Goal: Transaction & Acquisition: Register for event/course

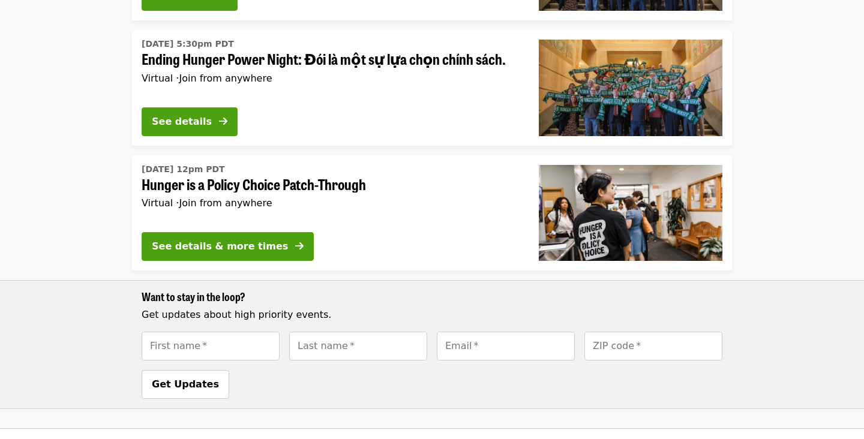
scroll to position [488, 0]
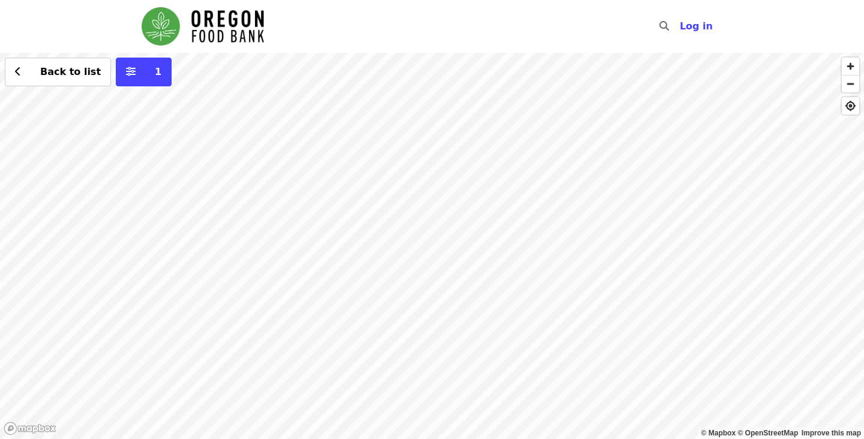
click at [263, 170] on div "Back to list 1" at bounding box center [432, 246] width 864 height 386
click at [261, 194] on span "See 2 actions at this location" at bounding box center [266, 194] width 157 height 11
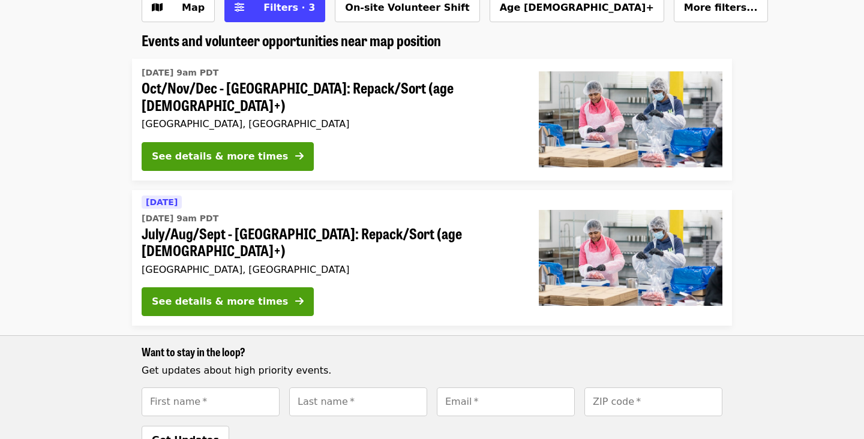
scroll to position [82, 0]
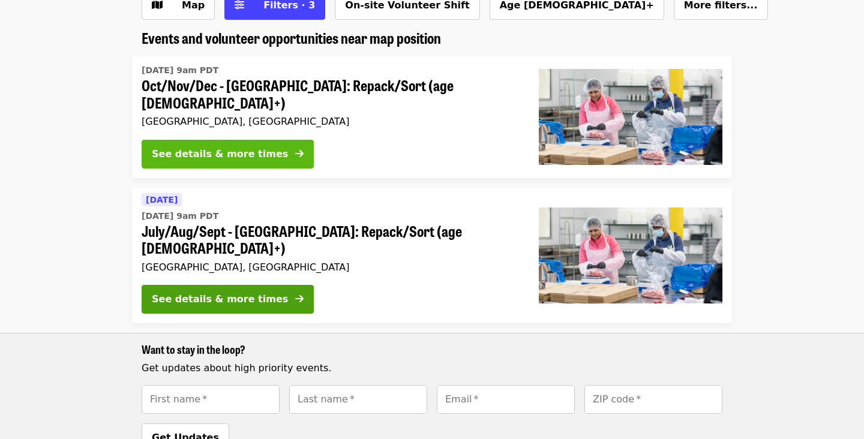
click at [241, 147] on div "See details & more times" at bounding box center [220, 154] width 136 height 14
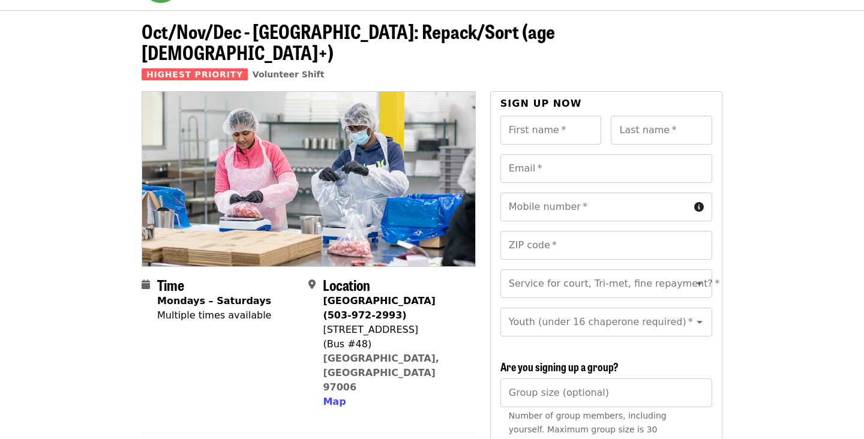
scroll to position [51, 0]
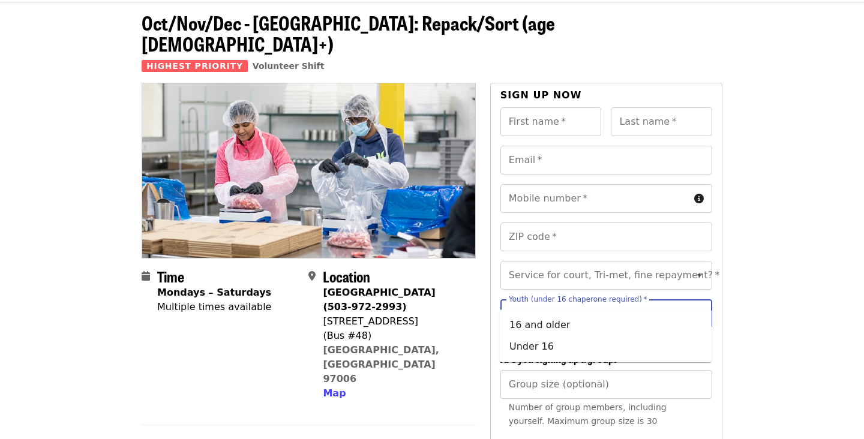
click at [521, 302] on input "Youth (under 16 chaperone required)   *" at bounding box center [591, 313] width 163 height 23
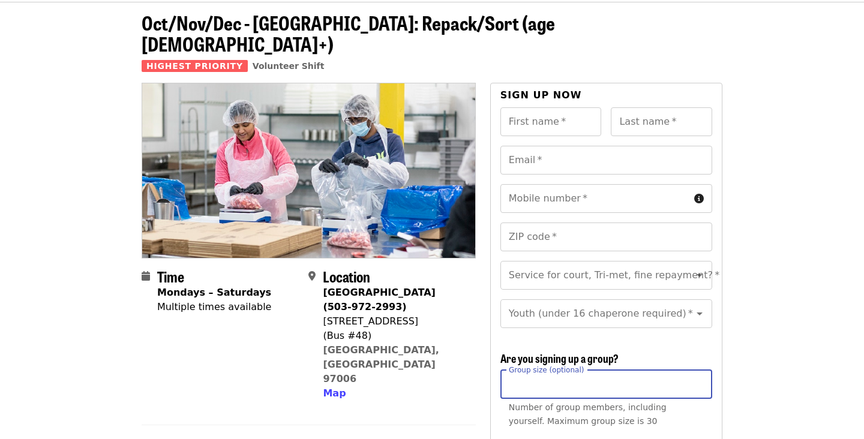
click at [570, 372] on input "Group size (optional)" at bounding box center [606, 384] width 212 height 29
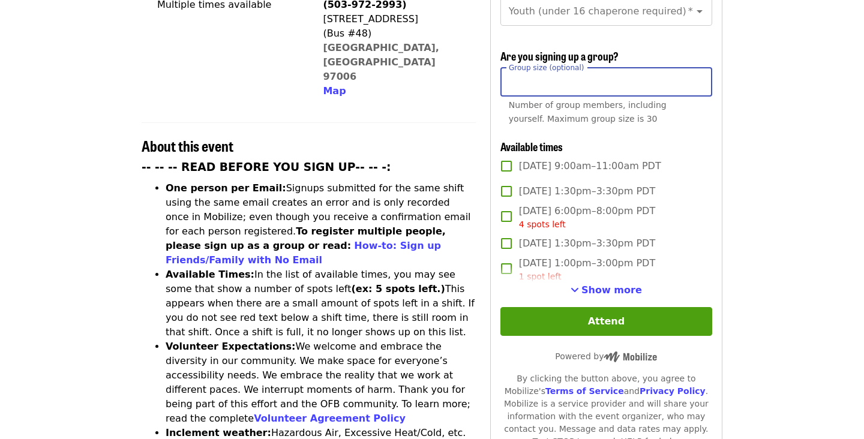
scroll to position [357, 0]
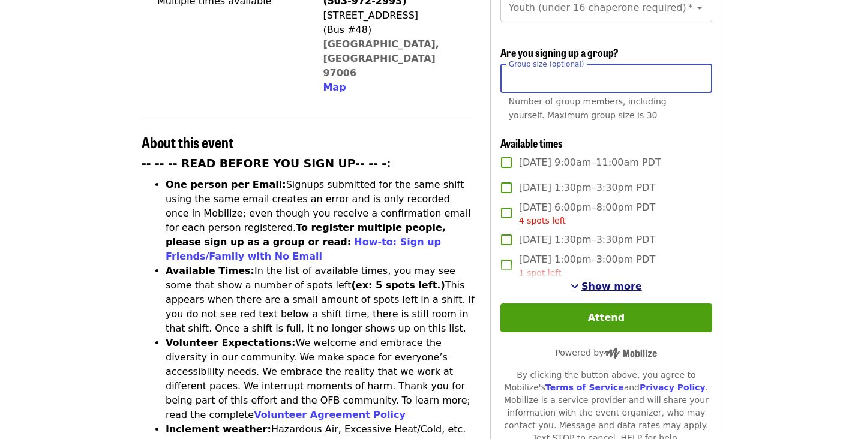
type input "*"
click at [579, 281] on span "See more timeslots" at bounding box center [574, 286] width 8 height 10
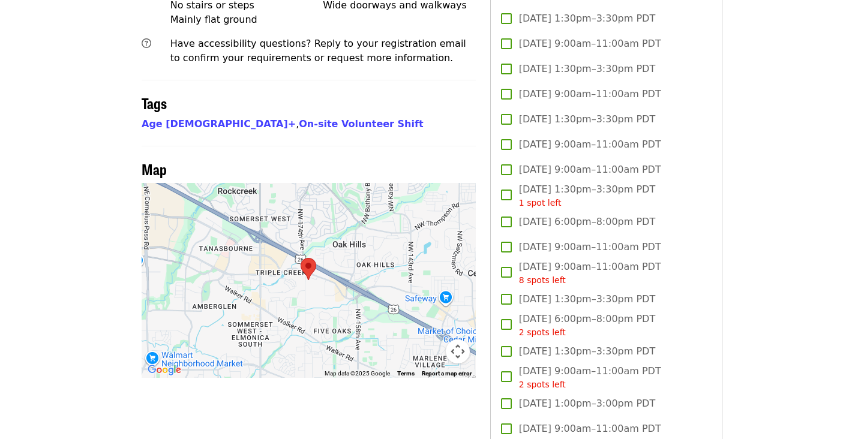
scroll to position [0, 0]
